Goal: Find specific page/section: Find specific page/section

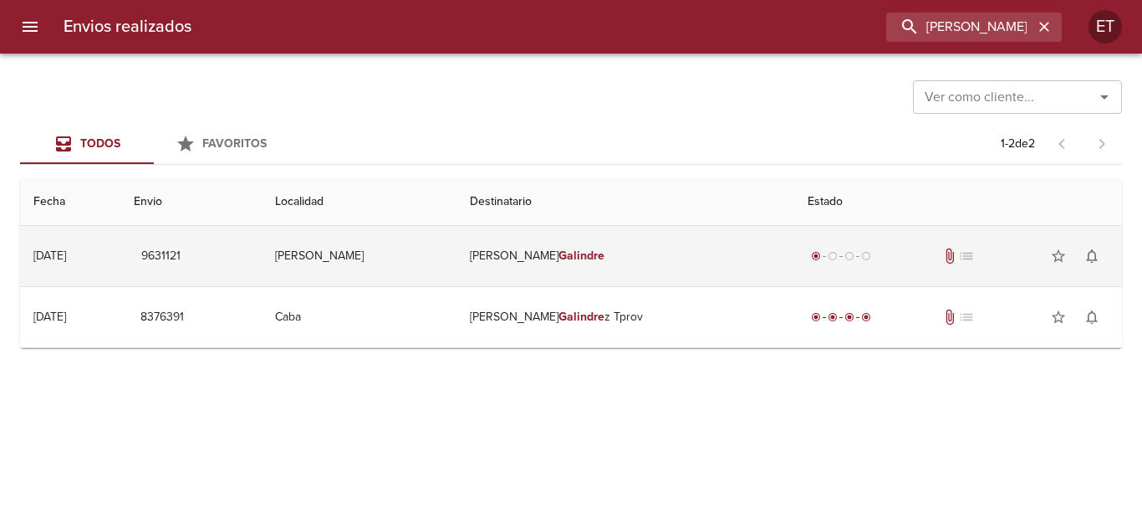
click at [688, 245] on td "Dev [PERSON_NAME]" at bounding box center [626, 256] width 338 height 60
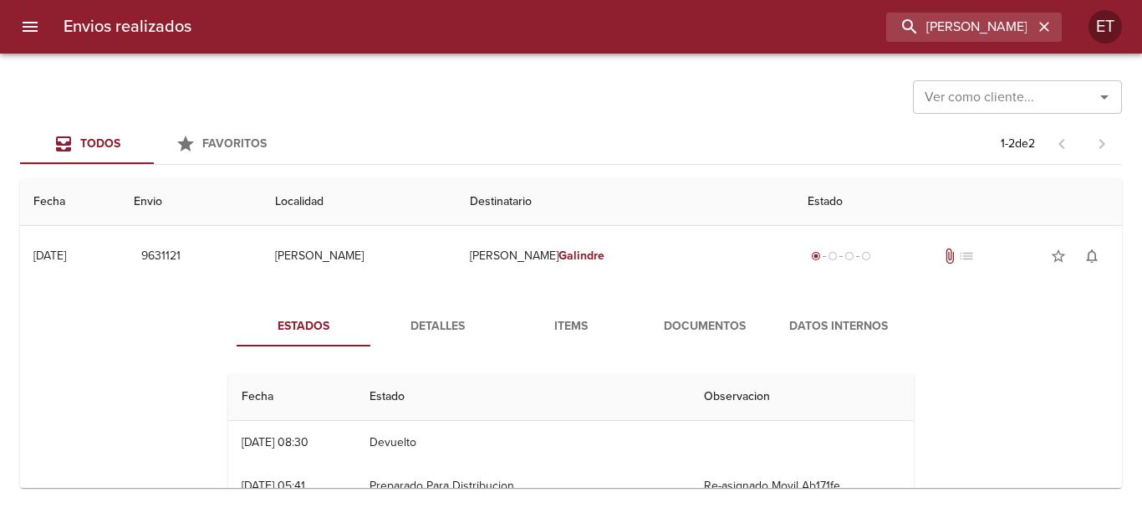
click at [674, 322] on span "Documentos" at bounding box center [705, 326] width 114 height 21
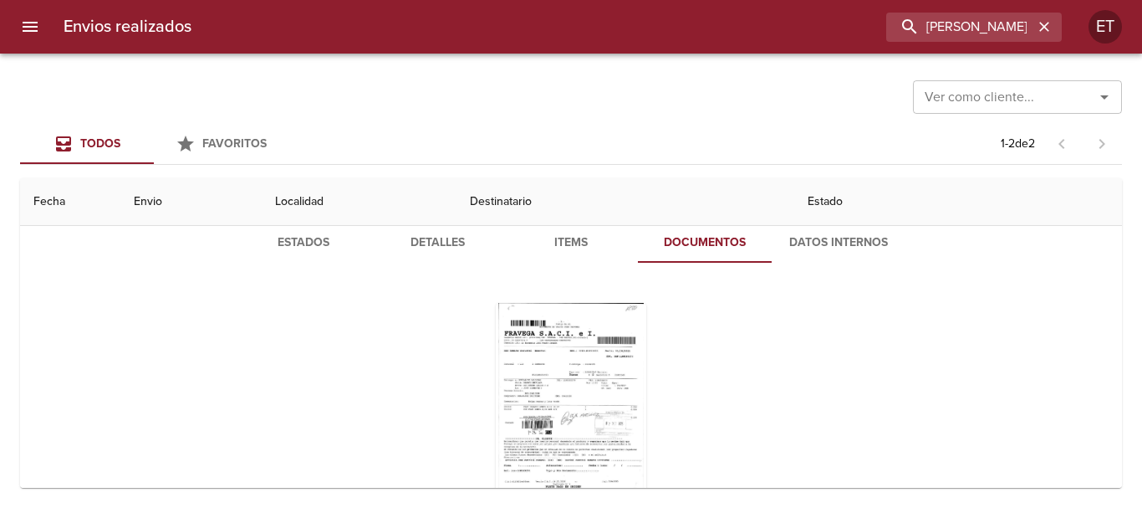
scroll to position [167, 0]
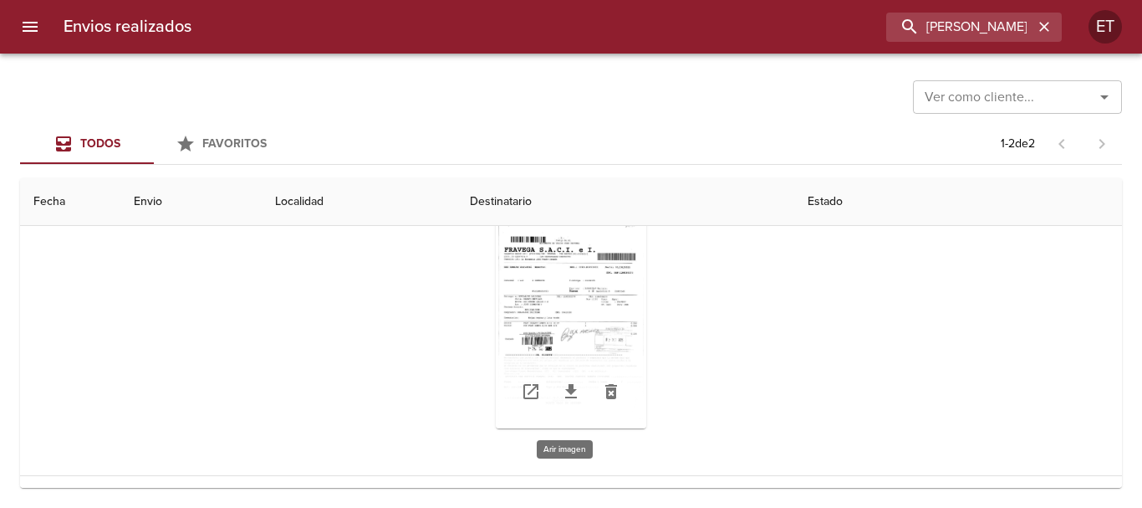
click at [524, 306] on div "Tabla de envíos del cliente" at bounding box center [571, 323] width 151 height 209
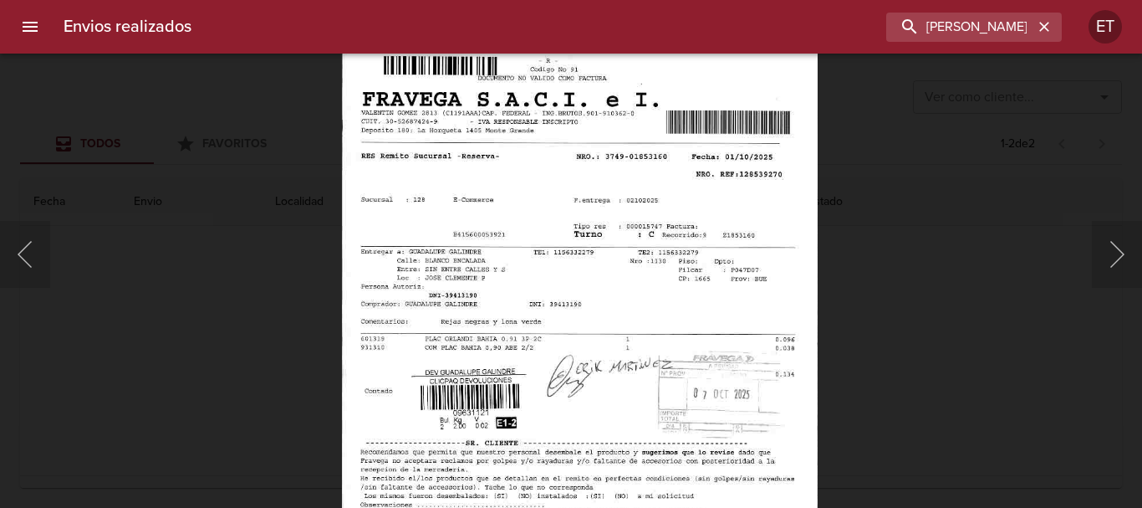
click at [576, 244] on img "Lightbox" at bounding box center [579, 342] width 476 height 684
click at [933, 381] on div "Lightbox" at bounding box center [571, 254] width 1142 height 508
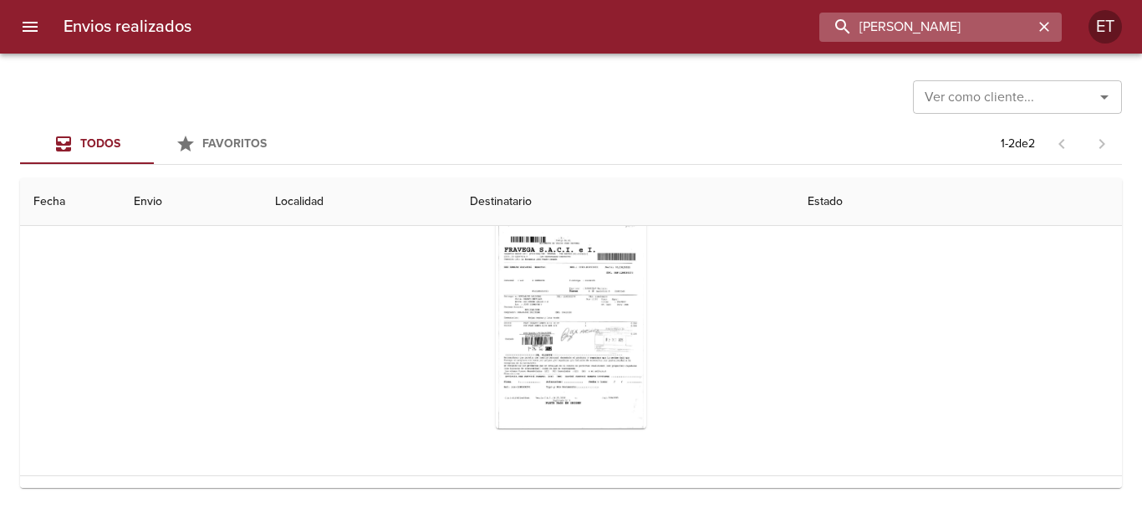
click at [968, 30] on input "[PERSON_NAME]" at bounding box center [927, 27] width 214 height 29
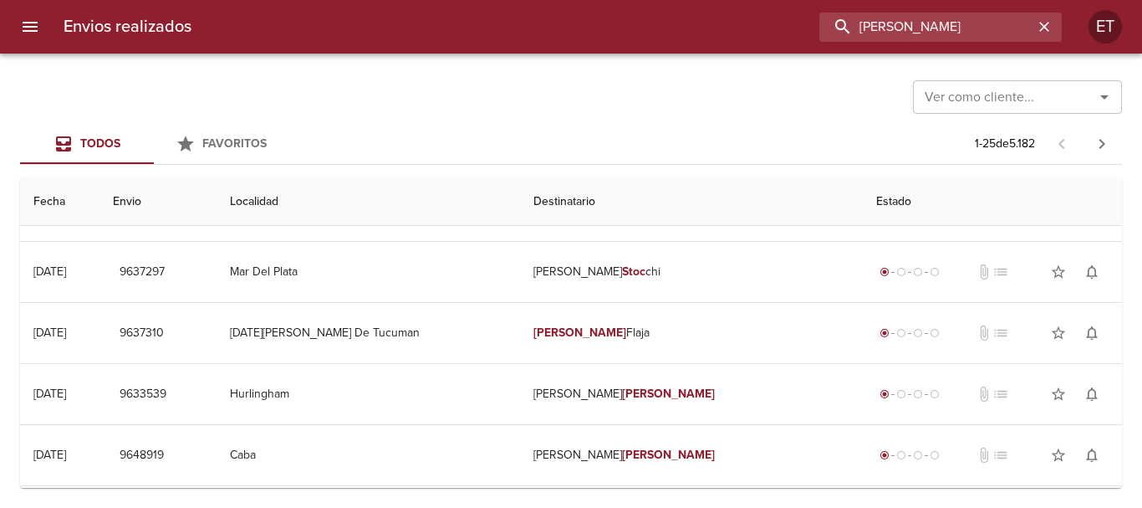
scroll to position [0, 0]
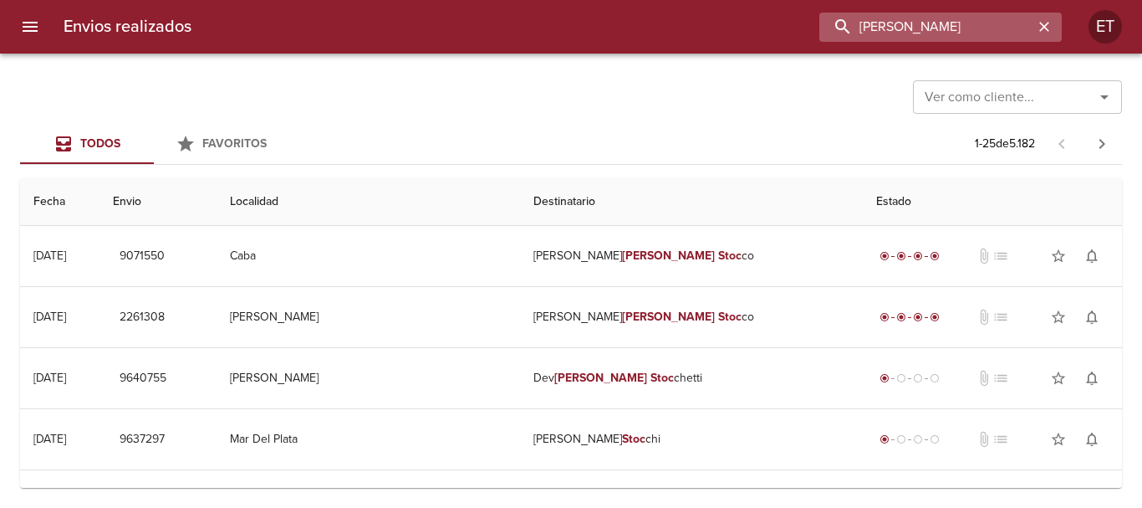
click at [943, 18] on input "[PERSON_NAME]" at bounding box center [927, 27] width 214 height 29
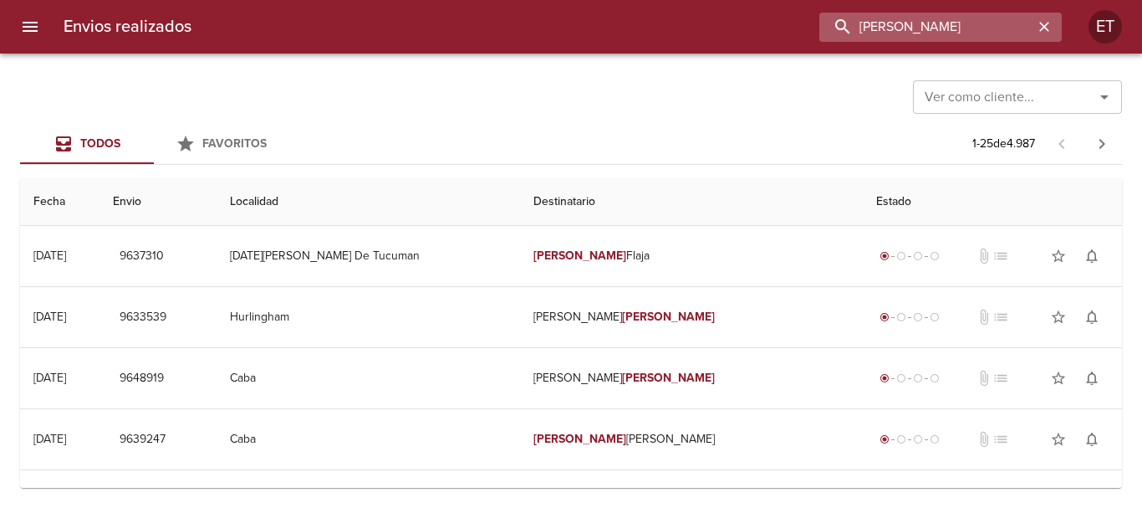
click at [943, 25] on input "[PERSON_NAME]" at bounding box center [927, 27] width 214 height 29
click at [953, 28] on input "[PERSON_NAME]" at bounding box center [927, 27] width 214 height 29
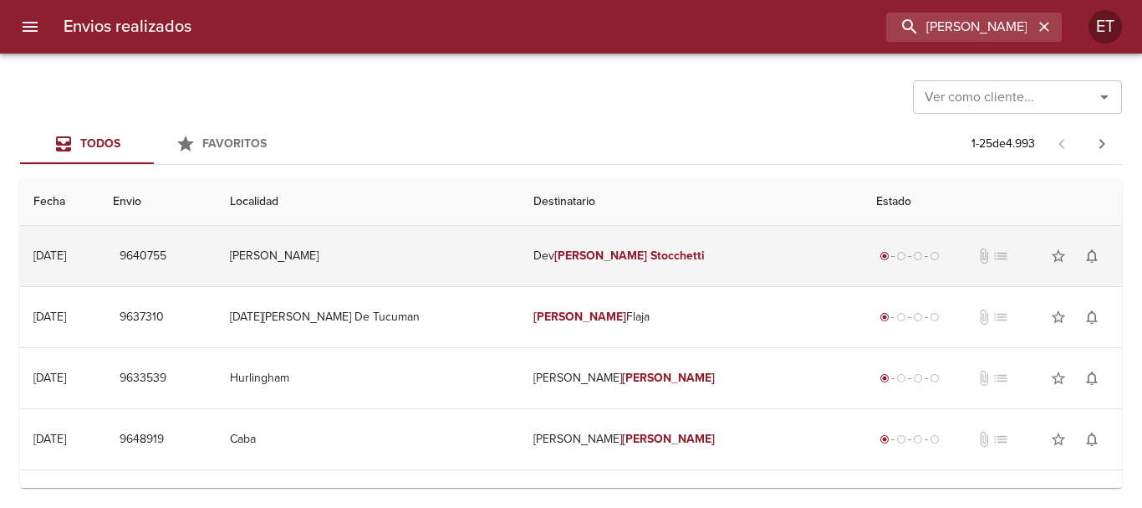
click at [676, 257] on td "Dev [PERSON_NAME]" at bounding box center [691, 256] width 343 height 60
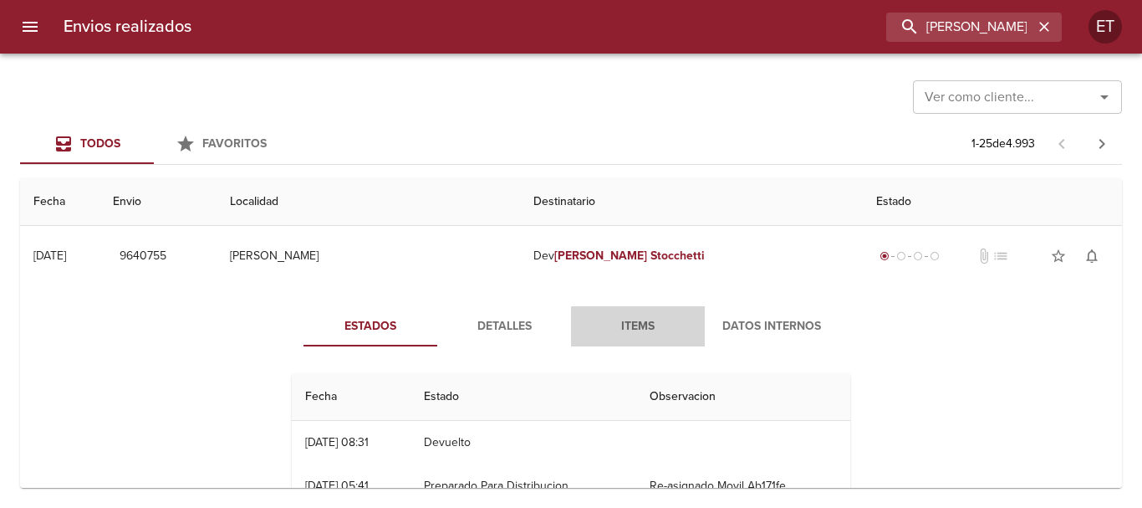
click at [614, 319] on span "Items" at bounding box center [638, 326] width 114 height 21
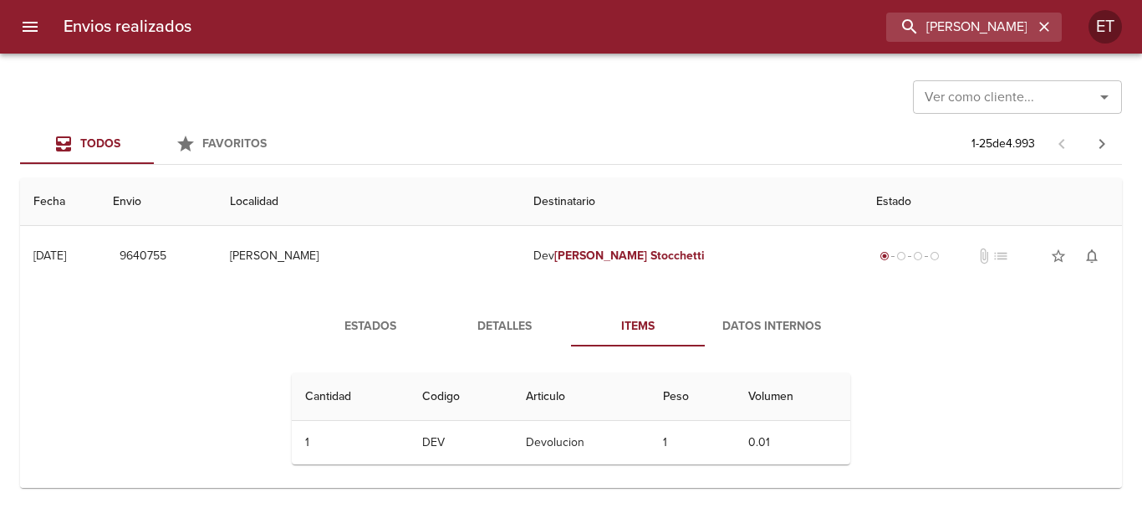
click at [487, 318] on span "Detalles" at bounding box center [504, 326] width 114 height 21
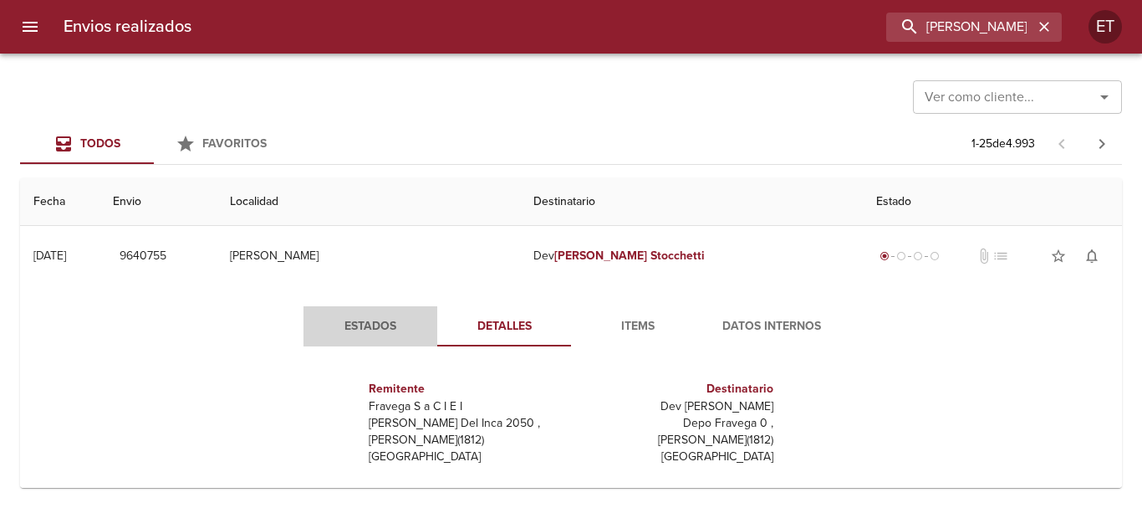
click at [368, 320] on span "Estados" at bounding box center [371, 326] width 114 height 21
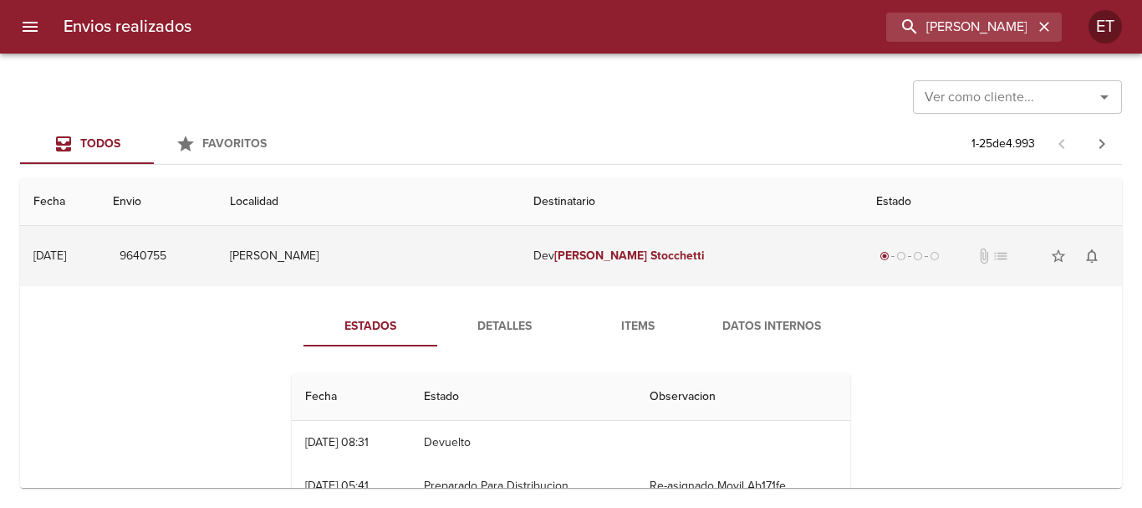
click at [554, 242] on td "Dev [PERSON_NAME]" at bounding box center [691, 256] width 343 height 60
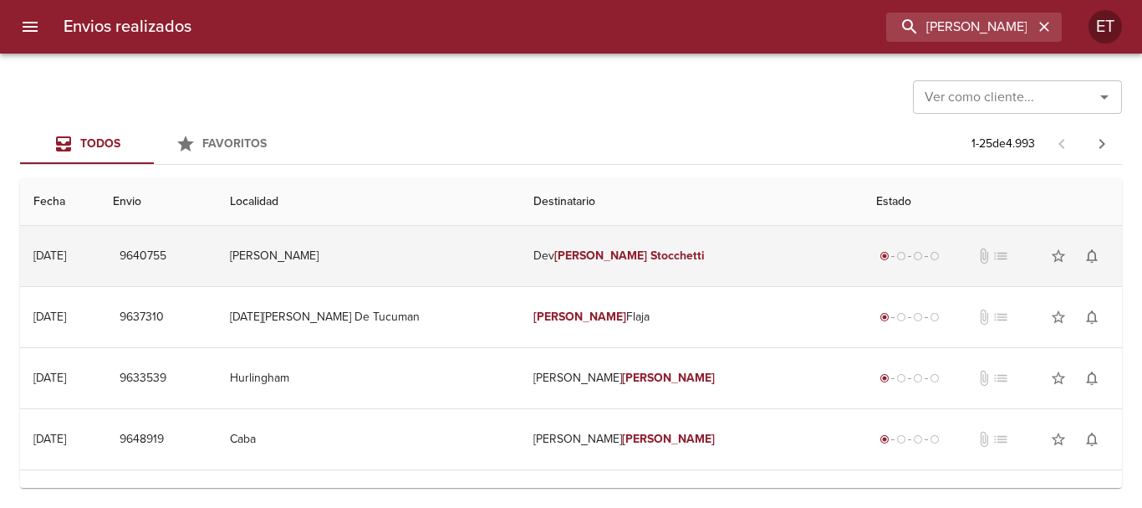
click at [554, 242] on td "Dev [PERSON_NAME]" at bounding box center [691, 256] width 343 height 60
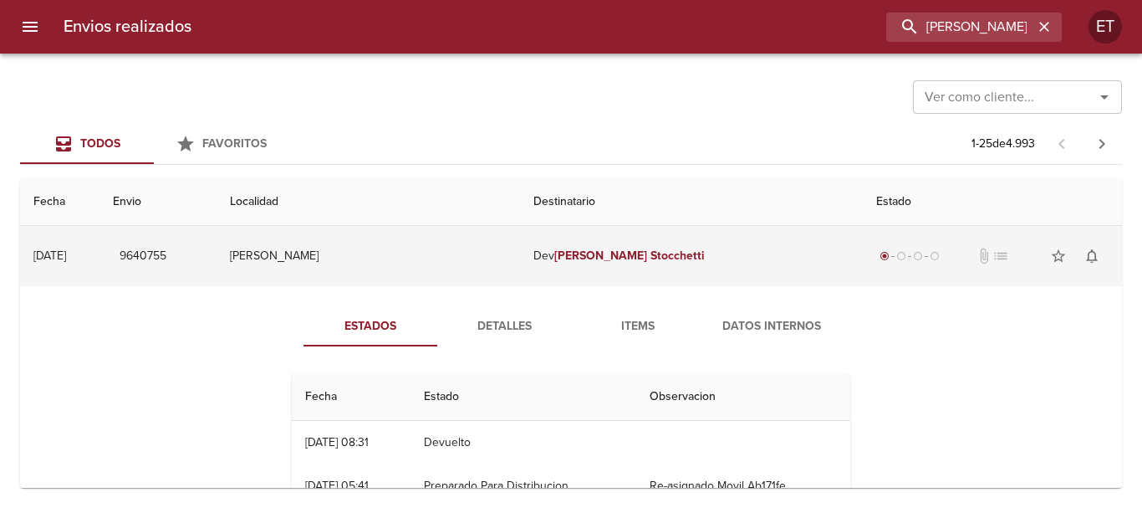
click at [554, 242] on td "Dev [PERSON_NAME]" at bounding box center [691, 256] width 343 height 60
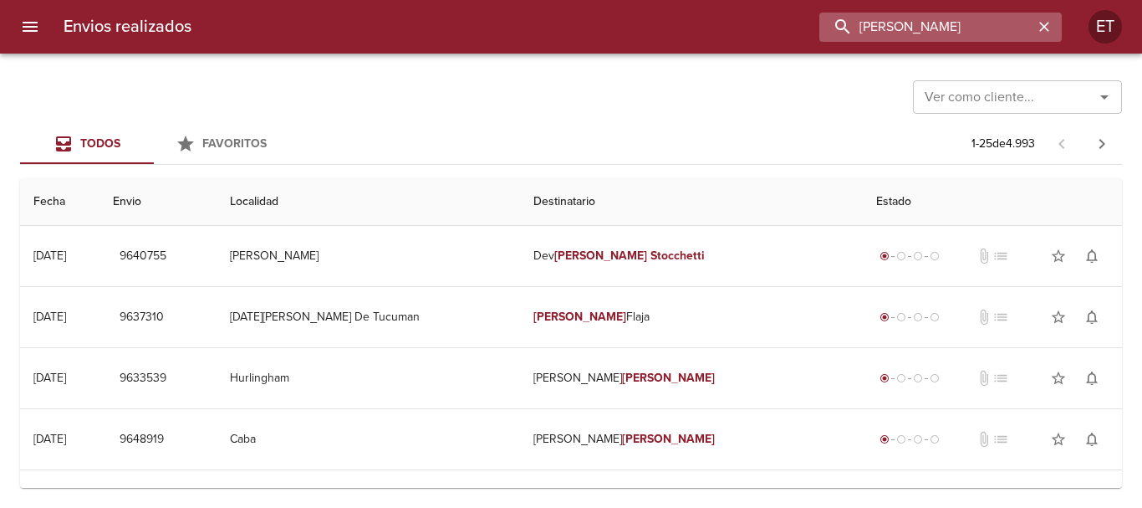
click at [933, 31] on input "[PERSON_NAME]" at bounding box center [927, 27] width 214 height 29
click at [933, 29] on input "[PERSON_NAME]" at bounding box center [927, 27] width 214 height 29
type input "[PERSON_NAME]"
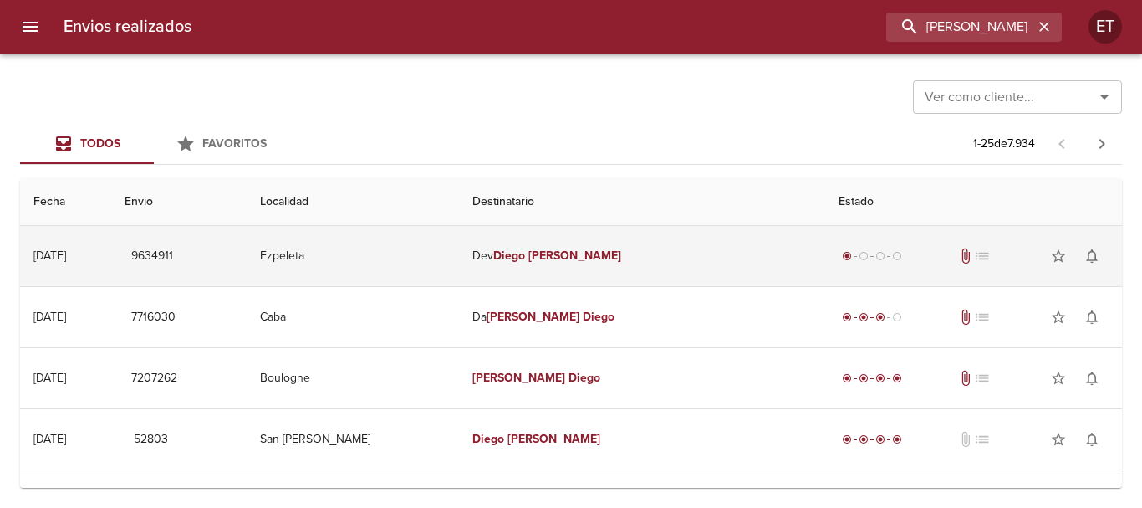
click at [698, 240] on td "[PERSON_NAME]" at bounding box center [642, 256] width 366 height 60
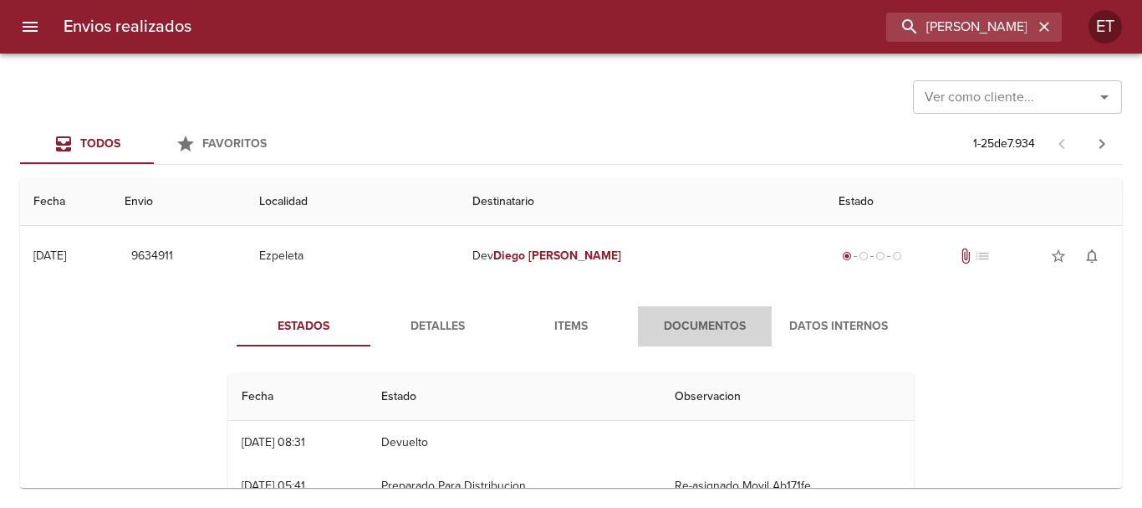
click at [682, 331] on span "Documentos" at bounding box center [705, 326] width 114 height 21
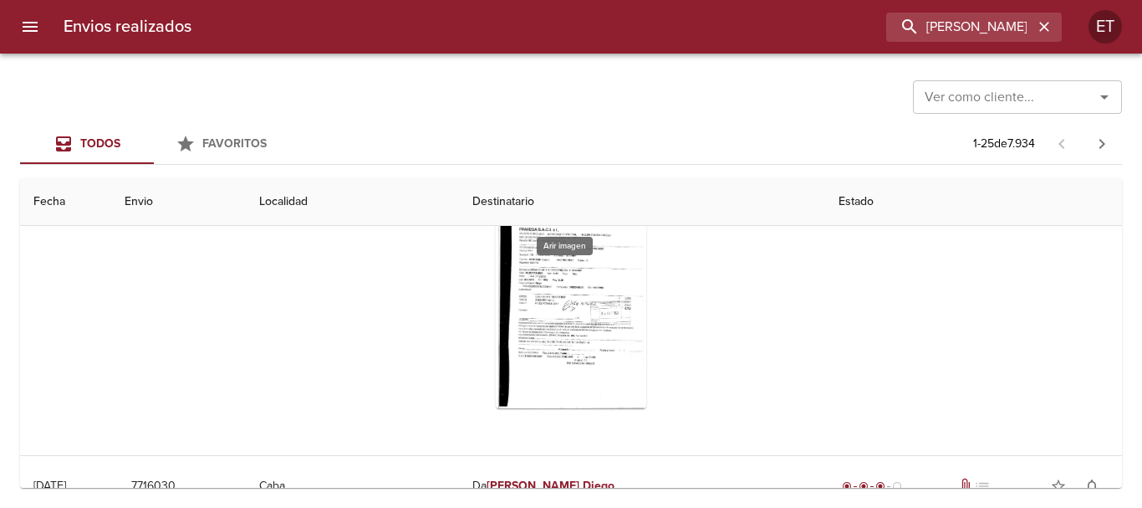
scroll to position [84, 0]
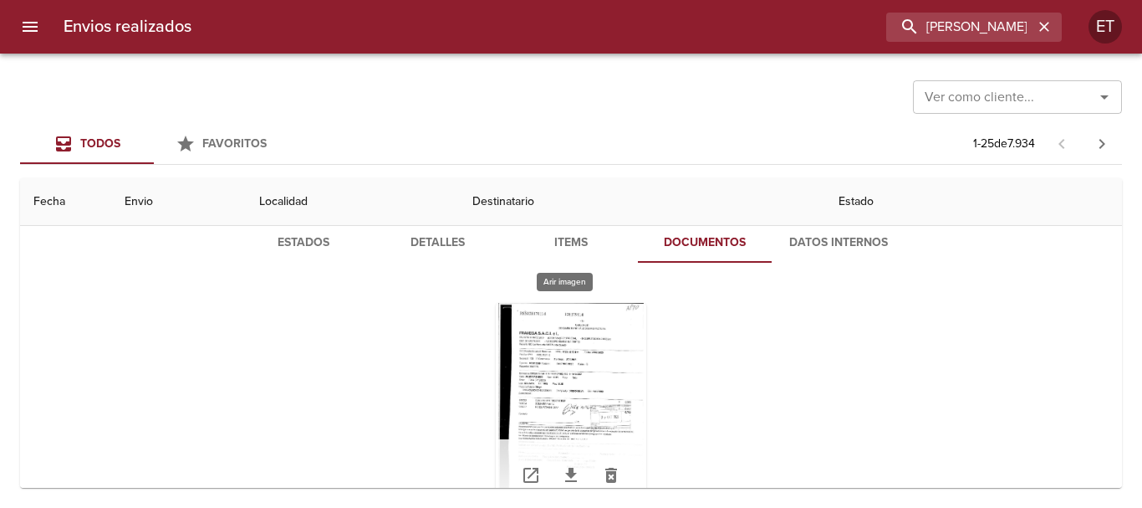
click at [579, 355] on div "Tabla de envíos del cliente" at bounding box center [571, 407] width 151 height 209
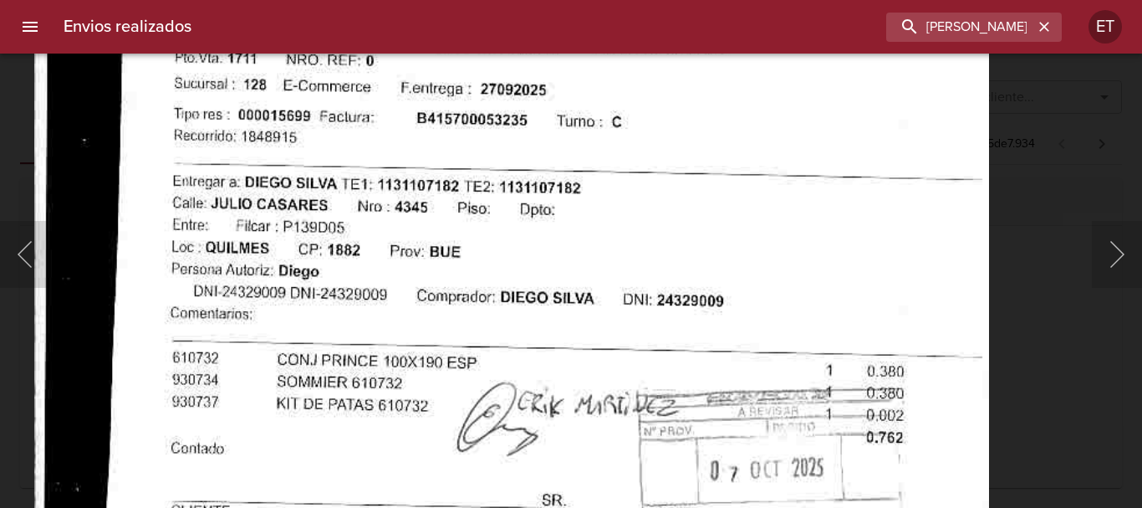
click at [556, 355] on img "Lightbox" at bounding box center [511, 405] width 955 height 1373
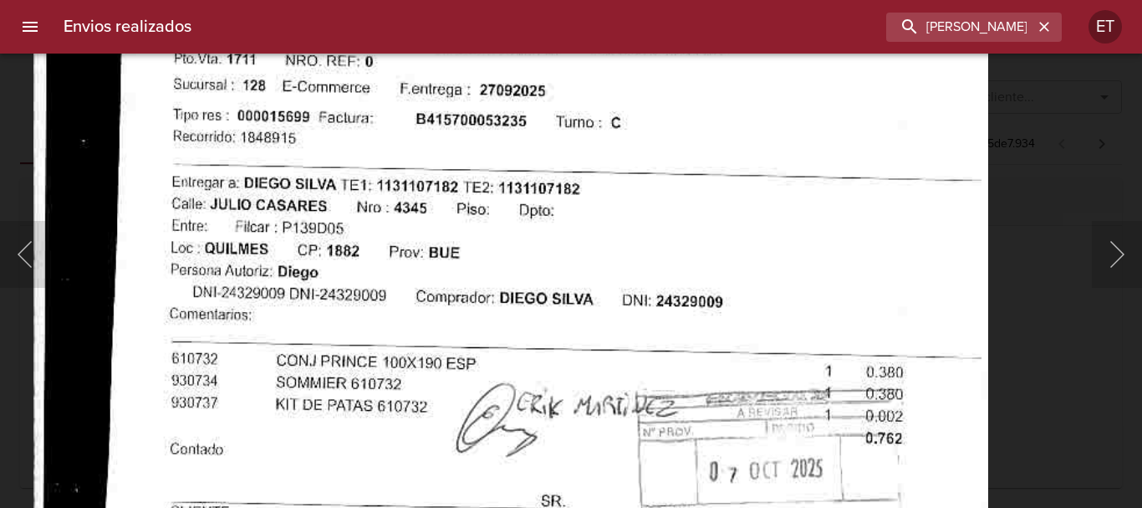
click at [514, 308] on img "Lightbox" at bounding box center [510, 406] width 955 height 1373
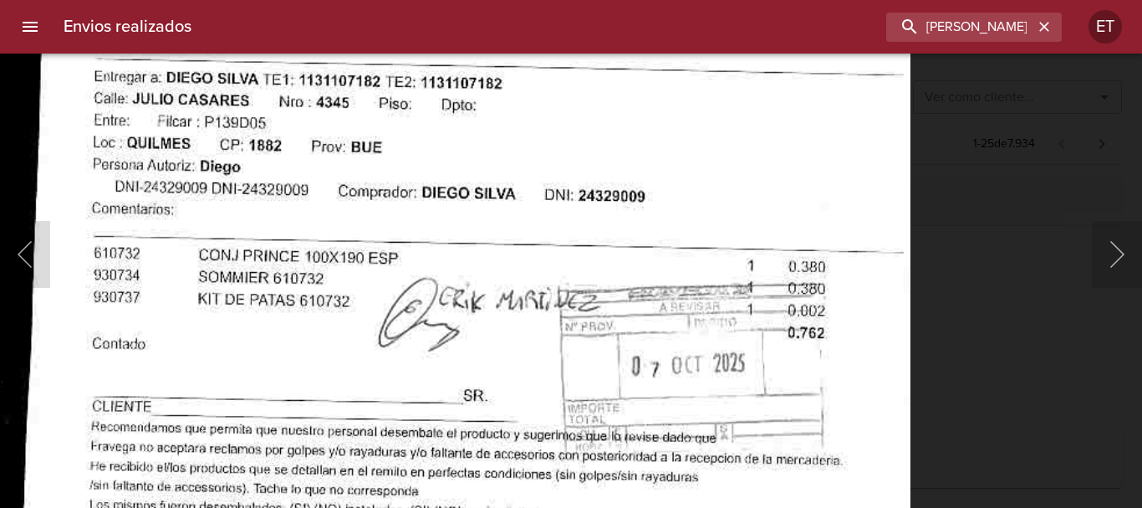
click at [704, 137] on img "Lightbox" at bounding box center [433, 300] width 955 height 1373
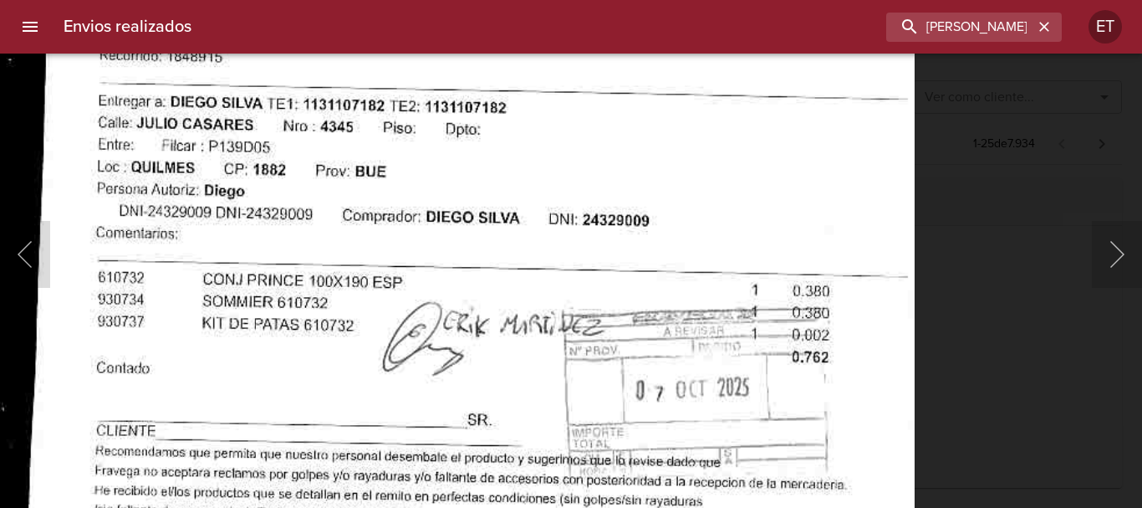
click at [581, 355] on img "Lightbox" at bounding box center [437, 325] width 955 height 1373
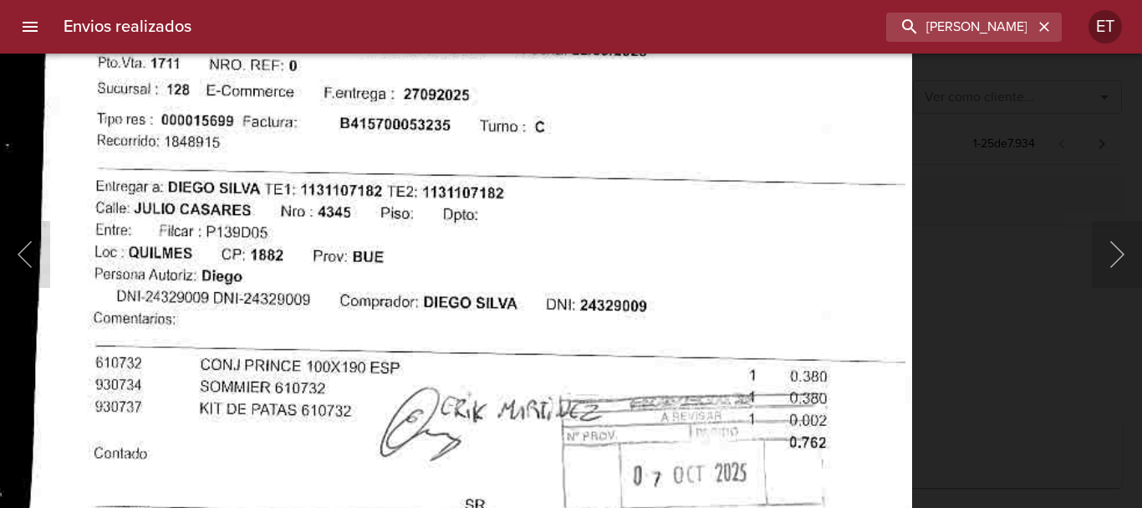
click at [966, 401] on div "Lightbox" at bounding box center [571, 254] width 1142 height 508
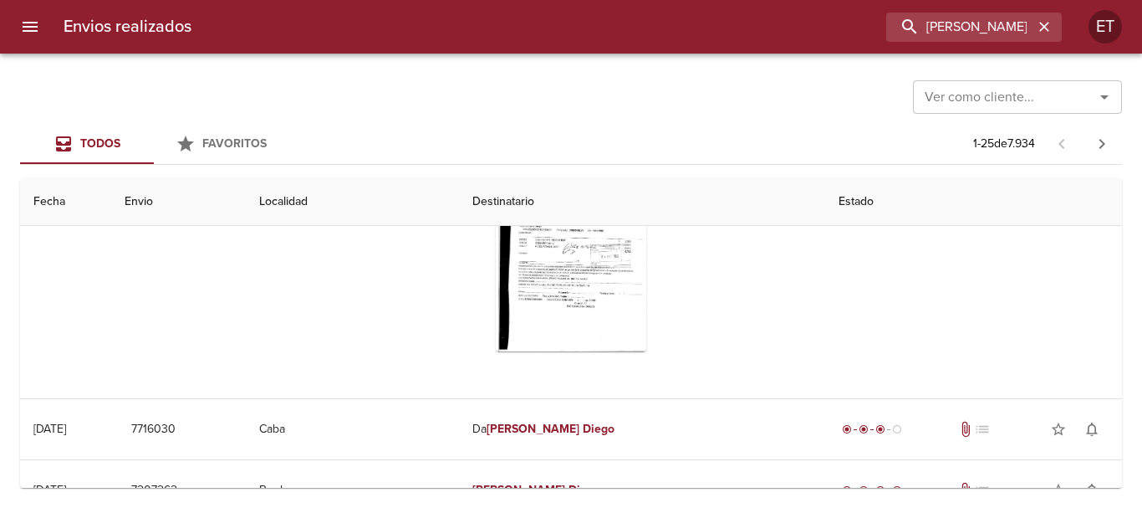
scroll to position [251, 0]
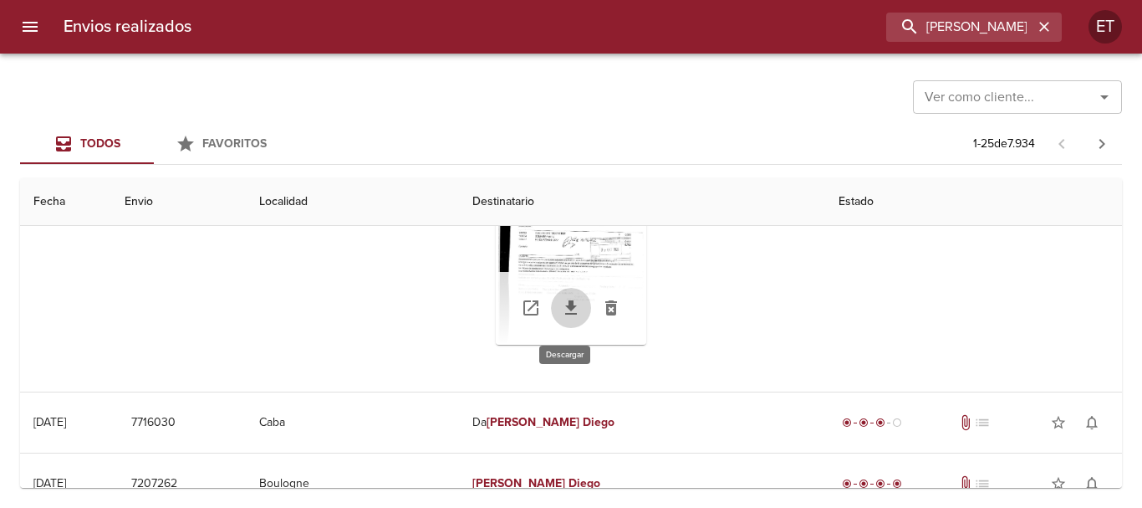
click at [565, 299] on icon "Tabla de envíos del cliente" at bounding box center [571, 308] width 20 height 20
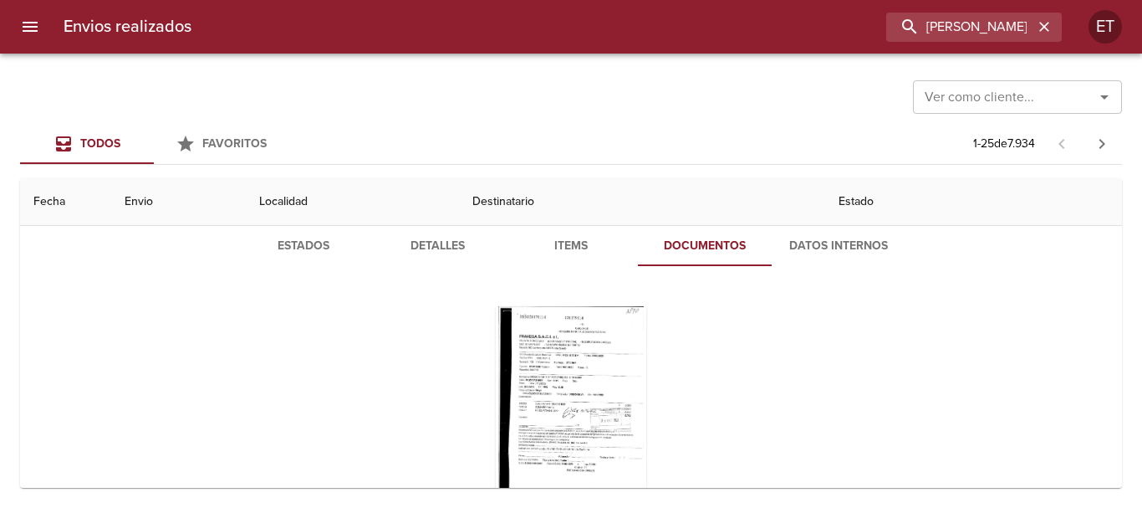
scroll to position [0, 0]
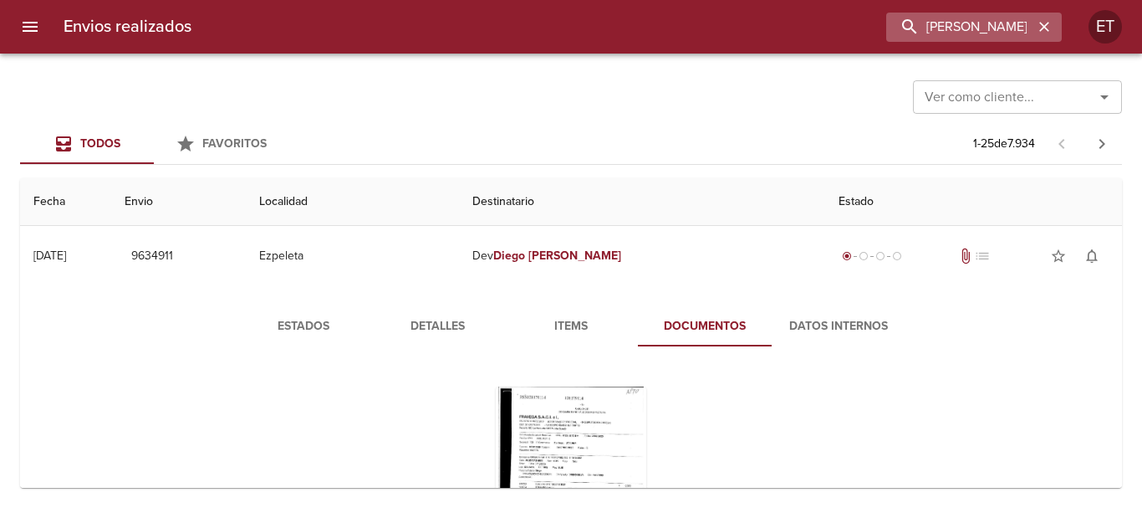
click at [1049, 22] on icon "button" at bounding box center [1044, 26] width 17 height 17
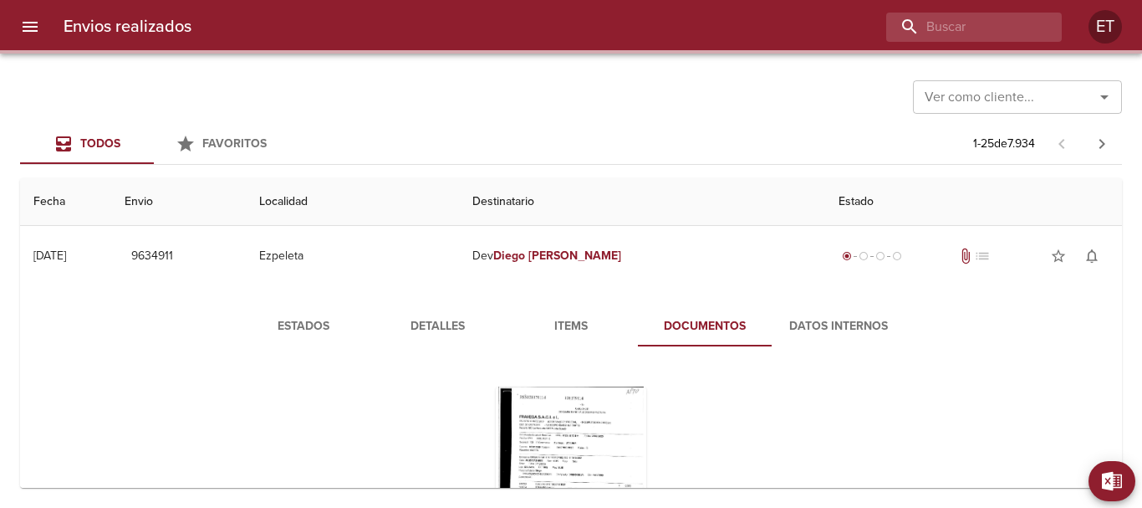
click at [753, 101] on div "Ver como cliente... Ver como cliente..." at bounding box center [571, 95] width 1102 height 43
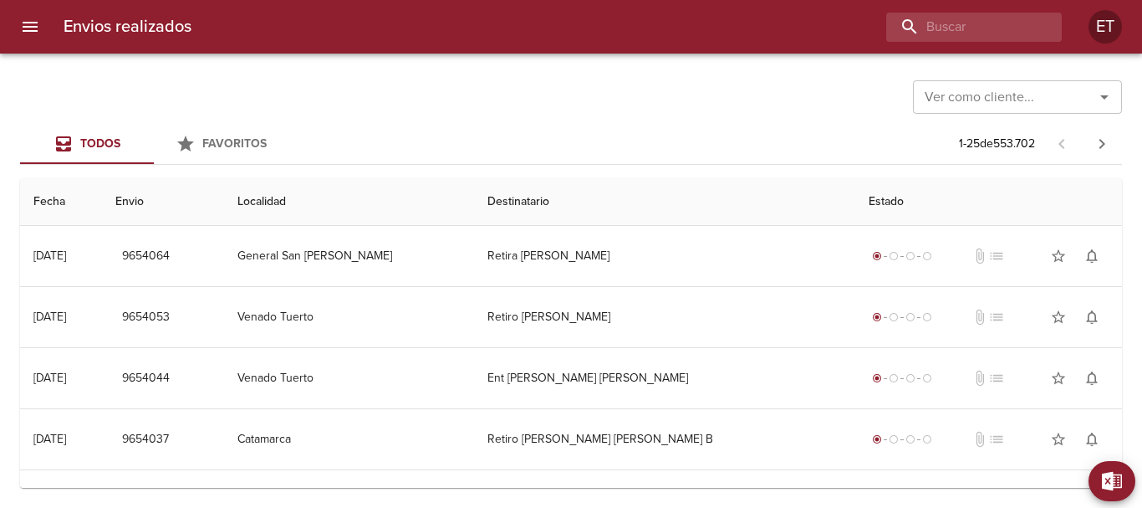
click at [654, 95] on div "Ver como cliente... Ver como cliente..." at bounding box center [571, 95] width 1102 height 43
click at [938, 32] on input "buscar" at bounding box center [927, 27] width 214 height 29
click at [842, 50] on div "Envios realizados ET" at bounding box center [571, 27] width 1142 height 54
click at [705, 56] on div "Ver como cliente... Ver como cliente... Todos Favoritos 1 - 25 de 553.702 Fecha…" at bounding box center [571, 281] width 1142 height 454
click at [350, 84] on div "Ver como cliente... Ver como cliente..." at bounding box center [571, 95] width 1102 height 43
